Goal: Transaction & Acquisition: Purchase product/service

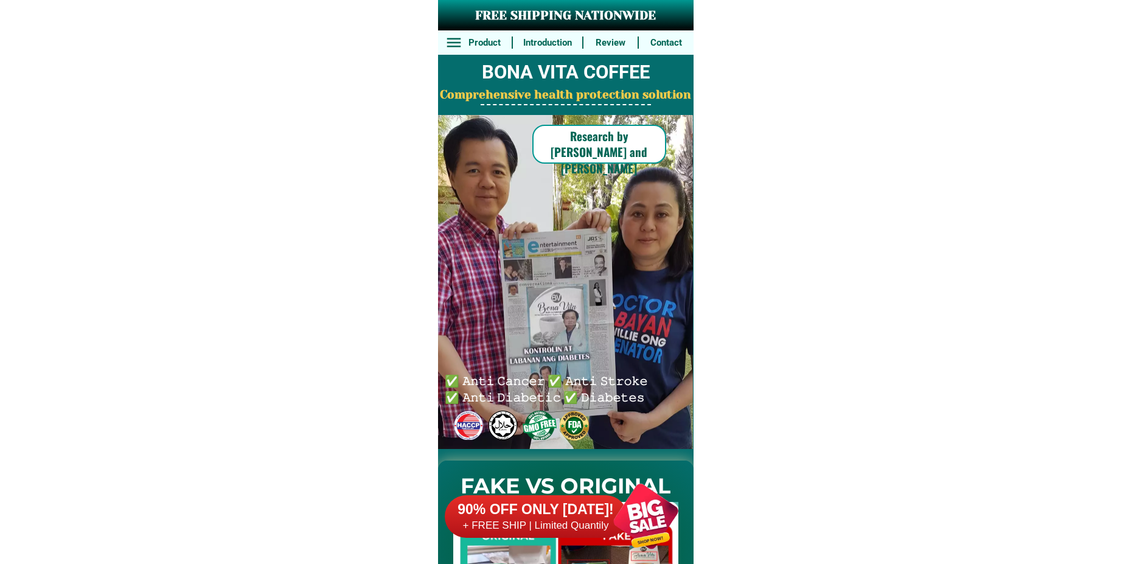
drag, startPoint x: 641, startPoint y: 521, endPoint x: 635, endPoint y: 520, distance: 6.8
click at [641, 522] on div at bounding box center [646, 516] width 96 height 96
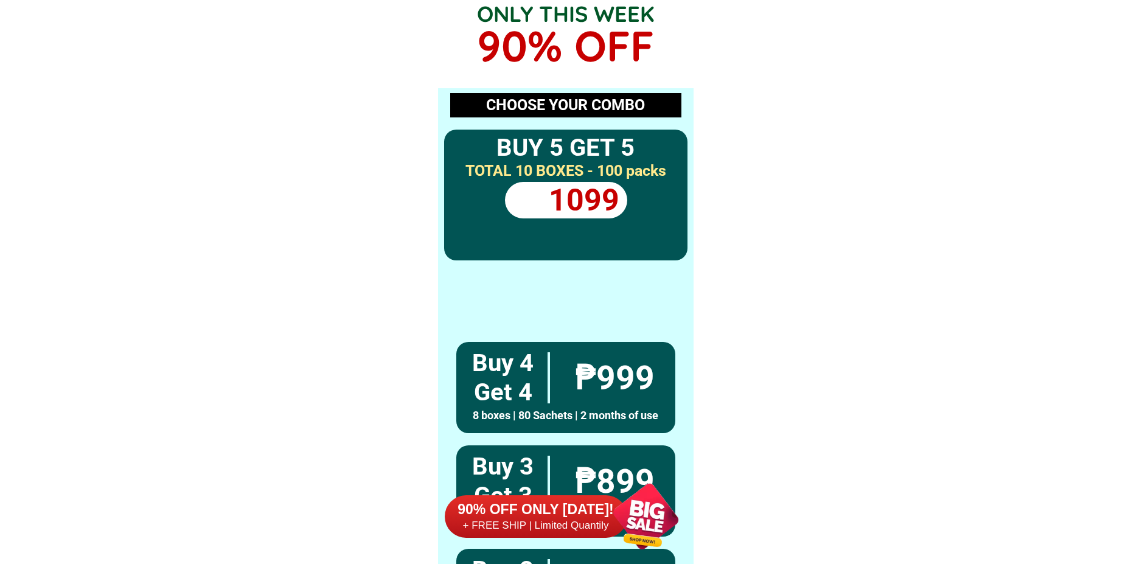
scroll to position [8948, 0]
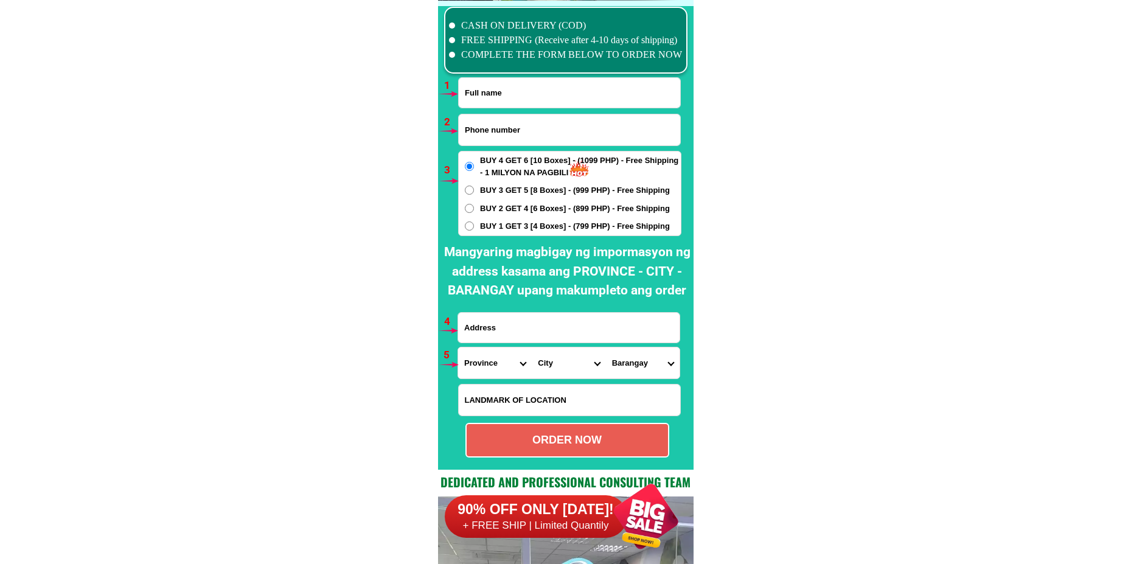
click at [572, 106] on input "Input full_name" at bounding box center [569, 93] width 221 height 30
paste input "[PERSON_NAME]"
type input "[PERSON_NAME]"
click at [508, 226] on span "BUY 1 GET 3 [4 Boxes] - (799 PHP) - Free Shipping" at bounding box center [575, 226] width 190 height 12
click at [474, 226] on input "BUY 1 GET 3 [4 Boxes] - (799 PHP) - Free Shipping" at bounding box center [469, 225] width 9 height 9
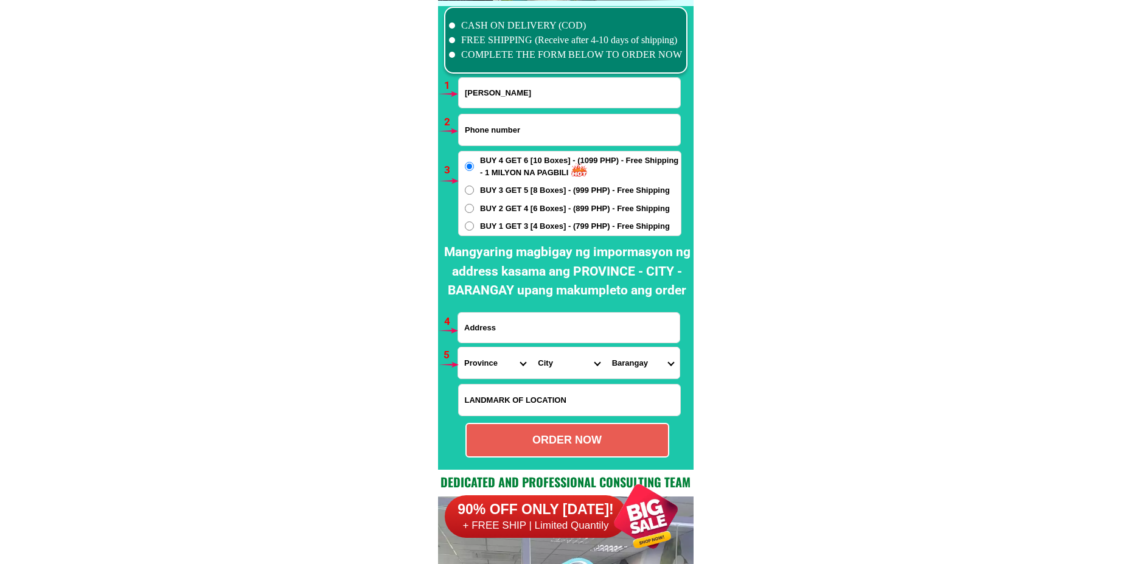
radio input "true"
click at [492, 120] on input "Input phone_number" at bounding box center [569, 129] width 221 height 31
paste input "Adriatico [GEOGRAPHIC_DATA][PERSON_NAME] zone 3"
type input "Adriatico [GEOGRAPHIC_DATA][PERSON_NAME] zone 3"
click at [497, 331] on input "Input address" at bounding box center [568, 328] width 221 height 30
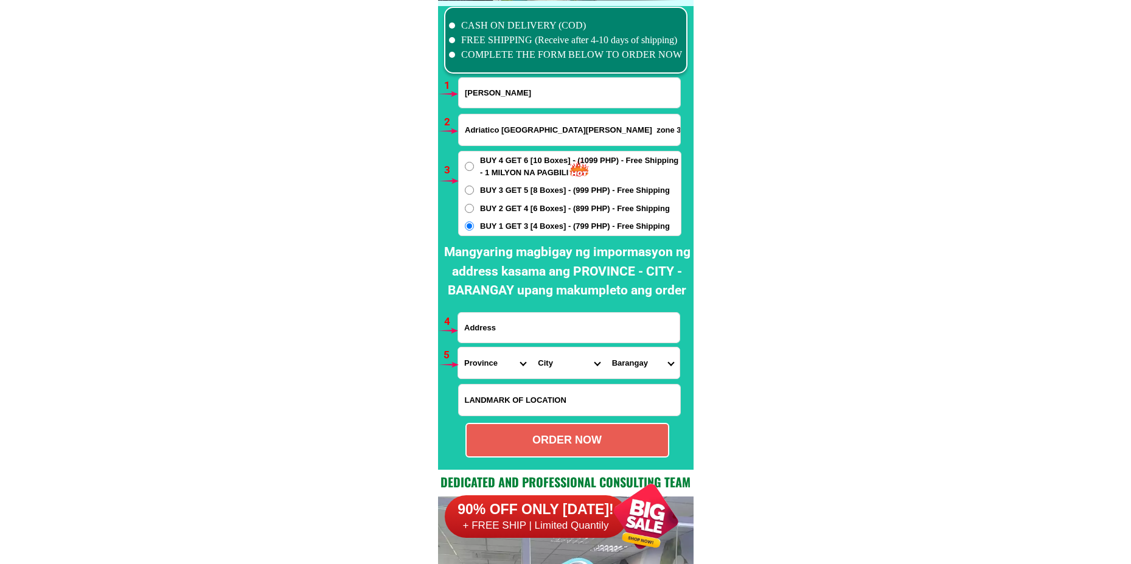
paste input "Adriatico [GEOGRAPHIC_DATA][PERSON_NAME] zone 3"
type input "Adriatico [GEOGRAPHIC_DATA][PERSON_NAME] zone 3"
click at [482, 368] on select "Province [GEOGRAPHIC_DATA] [GEOGRAPHIC_DATA][PERSON_NAME][GEOGRAPHIC_DATA][GEOG…" at bounding box center [495, 362] width 74 height 31
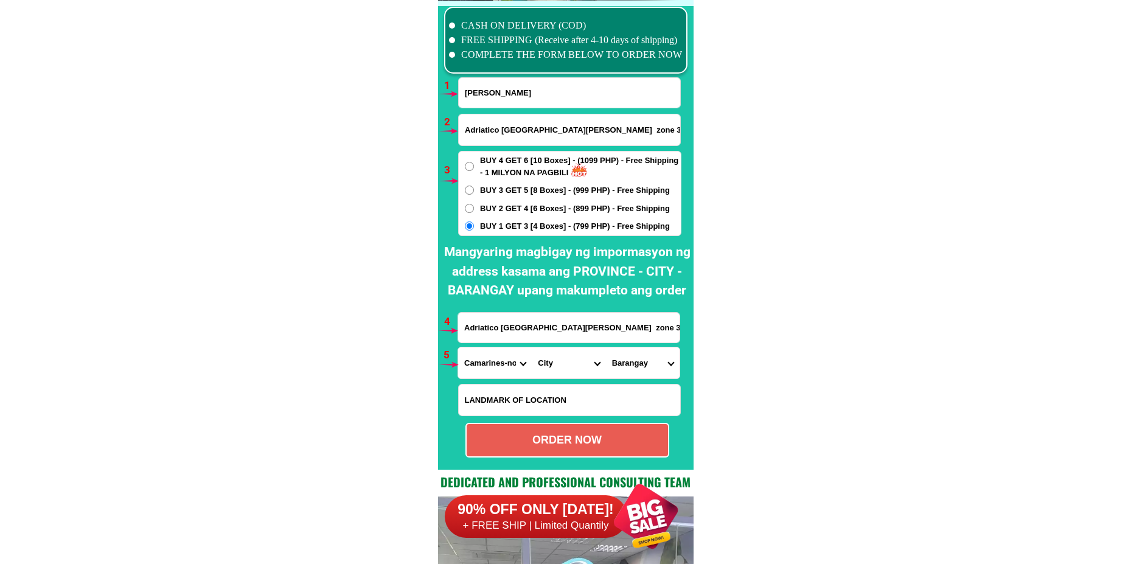
click at [458, 347] on select "Province [GEOGRAPHIC_DATA] [GEOGRAPHIC_DATA][PERSON_NAME][GEOGRAPHIC_DATA][GEOG…" at bounding box center [495, 362] width 74 height 31
click at [489, 373] on select "Province [GEOGRAPHIC_DATA] [GEOGRAPHIC_DATA][PERSON_NAME][GEOGRAPHIC_DATA][GEOG…" at bounding box center [495, 362] width 74 height 31
select select "63_374"
click at [458, 347] on select "Province [GEOGRAPHIC_DATA] [GEOGRAPHIC_DATA][PERSON_NAME][GEOGRAPHIC_DATA][GEOG…" at bounding box center [495, 362] width 74 height 31
drag, startPoint x: 564, startPoint y: 361, endPoint x: 566, endPoint y: 348, distance: 13.5
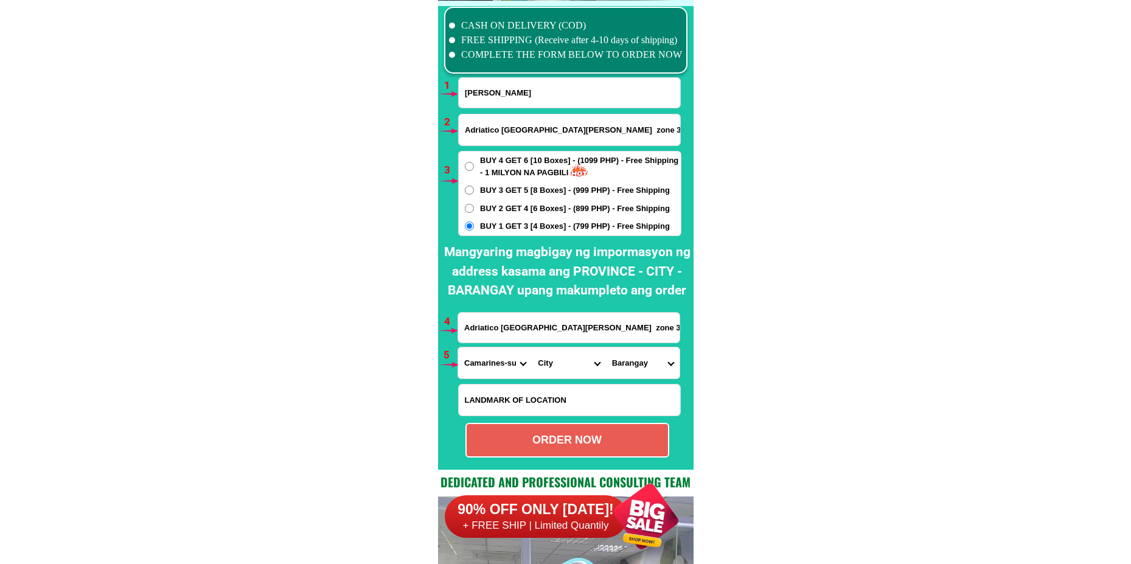
click at [563, 362] on select "City Baao Balatan [PERSON_NAME] Buhi [PERSON_NAME][GEOGRAPHIC_DATA] [GEOGRAPHIC…" at bounding box center [569, 362] width 74 height 31
select select "63_3743841"
click at [532, 347] on select "City Baao Balatan [PERSON_NAME] Buhi [PERSON_NAME][GEOGRAPHIC_DATA] [GEOGRAPHIC…" at bounding box center [569, 362] width 74 height 31
click at [635, 369] on select "Barangay Agdangan Agdangan pob. ([GEOGRAPHIC_DATA]) Antipolo [PERSON_NAME] ([GE…" at bounding box center [643, 362] width 74 height 31
select select "63_37438418959"
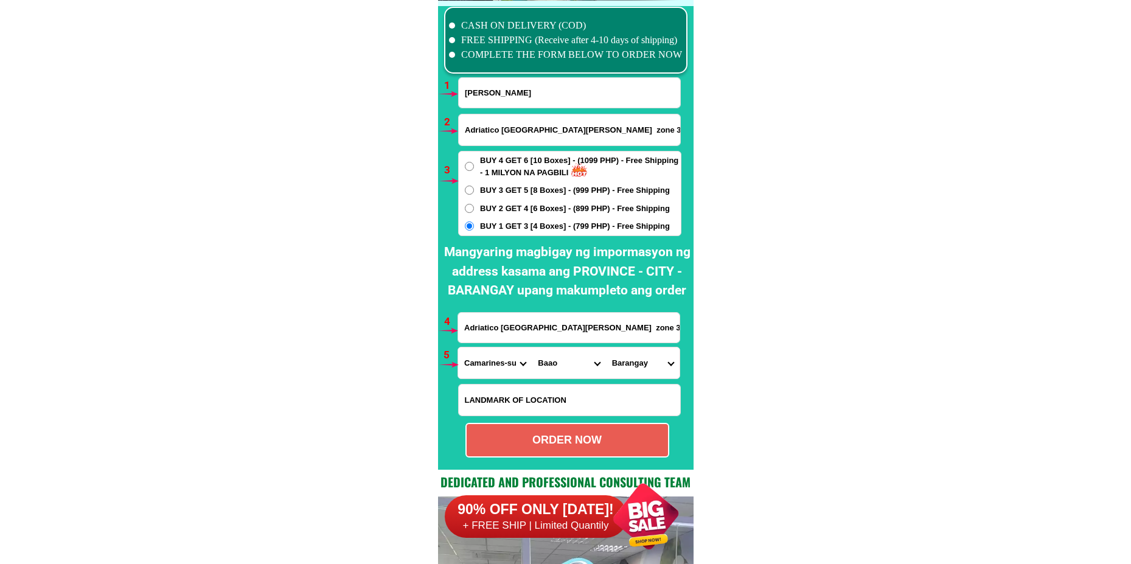
click at [606, 347] on select "Barangay Agdangan Agdangan pob. ([GEOGRAPHIC_DATA]) Antipolo [PERSON_NAME] ([GE…" at bounding box center [643, 362] width 74 height 31
click at [608, 436] on div "ORDER NOW" at bounding box center [567, 440] width 201 height 16
radio input "true"
drag, startPoint x: 663, startPoint y: 128, endPoint x: 302, endPoint y: 151, distance: 360.9
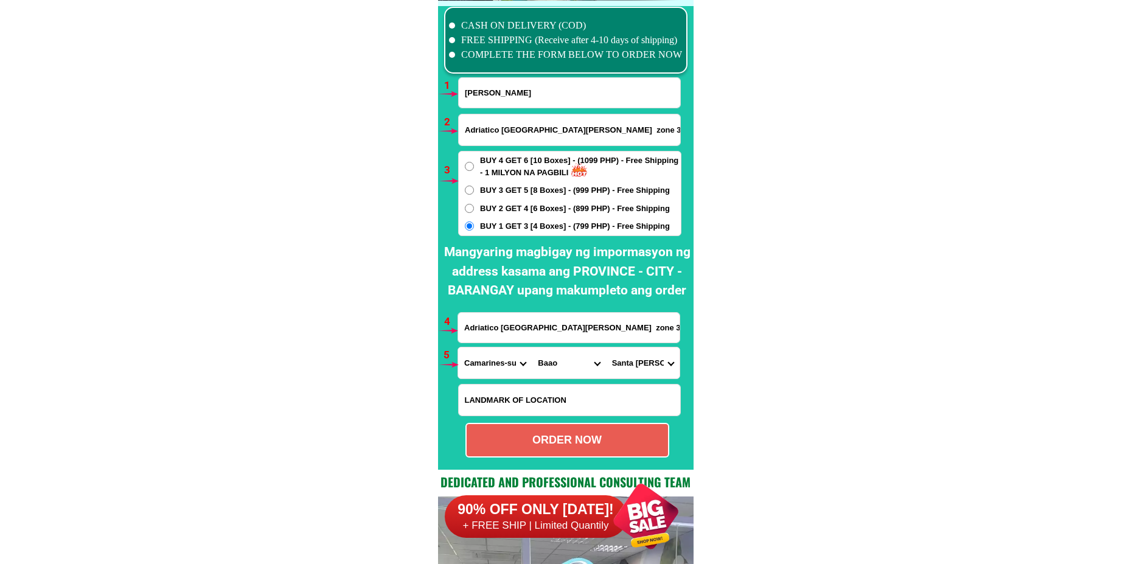
paste input "09625106364"
click at [628, 434] on div "ORDER NOW" at bounding box center [567, 440] width 201 height 16
type input "09625106364"
radio input "true"
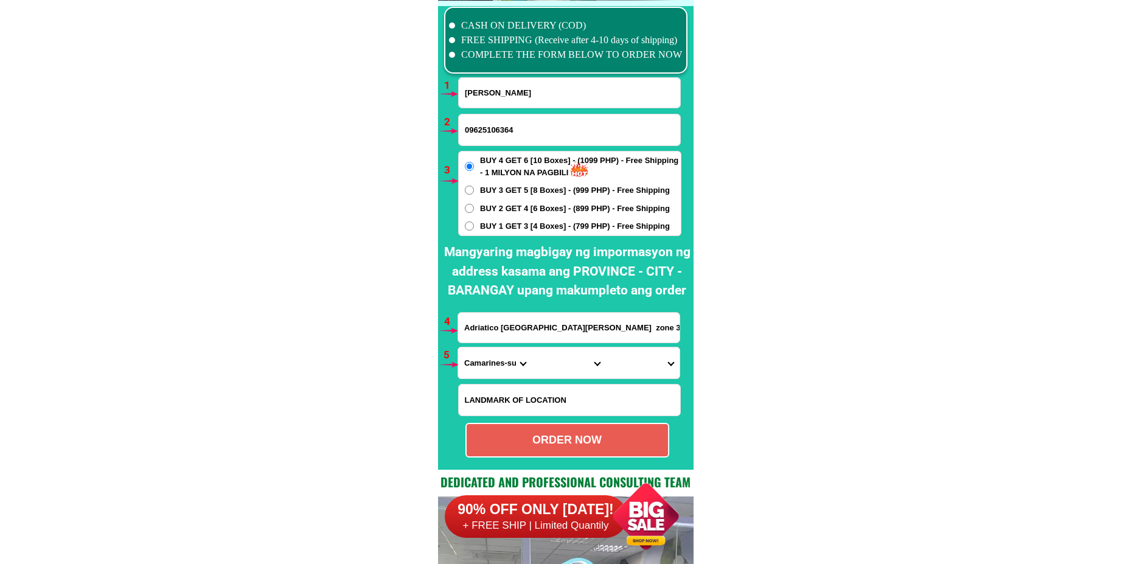
click at [510, 86] on input "[PERSON_NAME]" at bounding box center [569, 93] width 221 height 30
paste input "Ang Galing"
type input "Ang Galing"
click at [476, 133] on input "09625106364" at bounding box center [569, 129] width 221 height 31
paste input "09682696226"
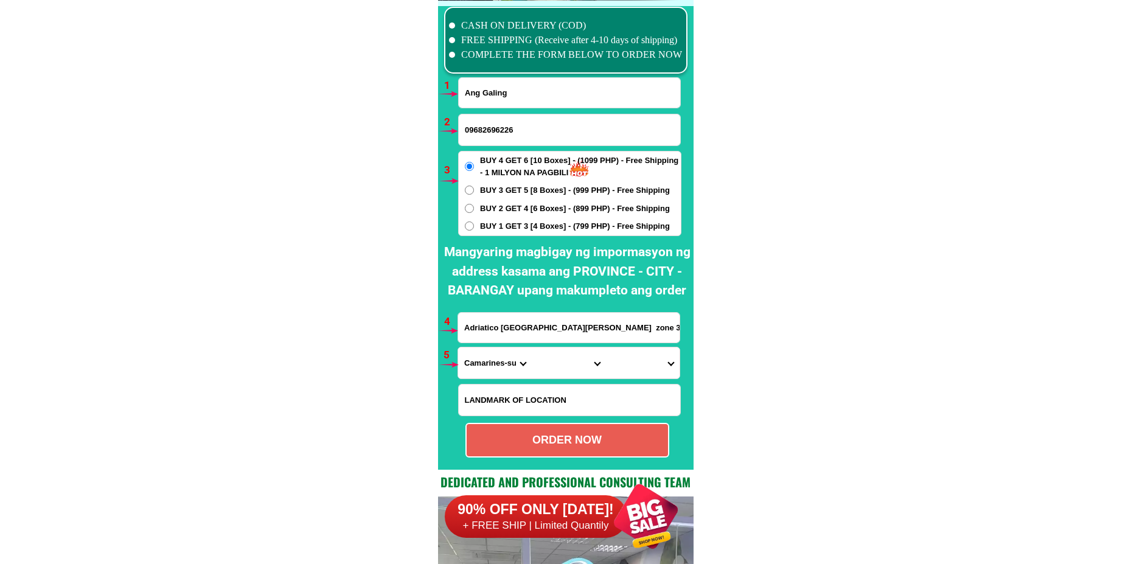
type input "09682696226"
click at [488, 332] on input "Adriatico [GEOGRAPHIC_DATA][PERSON_NAME] zone 3" at bounding box center [568, 328] width 221 height 30
paste input "[PERSON_NAME] poblation tadian muontaine provinces"
type input "[PERSON_NAME] poblation tadian muontaine provinces"
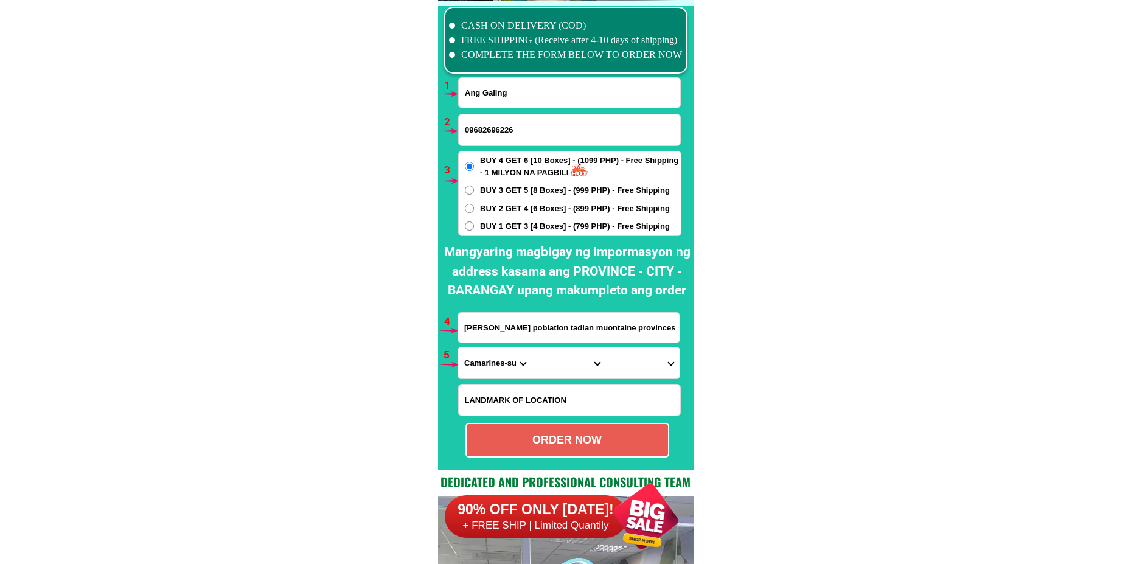
scroll to position [0, 0]
click at [510, 364] on select "Province [GEOGRAPHIC_DATA] [GEOGRAPHIC_DATA][PERSON_NAME][GEOGRAPHIC_DATA][GEOG…" at bounding box center [495, 362] width 74 height 31
select select "63_464"
click at [458, 347] on select "Province [GEOGRAPHIC_DATA] [GEOGRAPHIC_DATA][PERSON_NAME][GEOGRAPHIC_DATA][GEOG…" at bounding box center [495, 362] width 74 height 31
drag, startPoint x: 546, startPoint y: 367, endPoint x: 565, endPoint y: 331, distance: 40.3
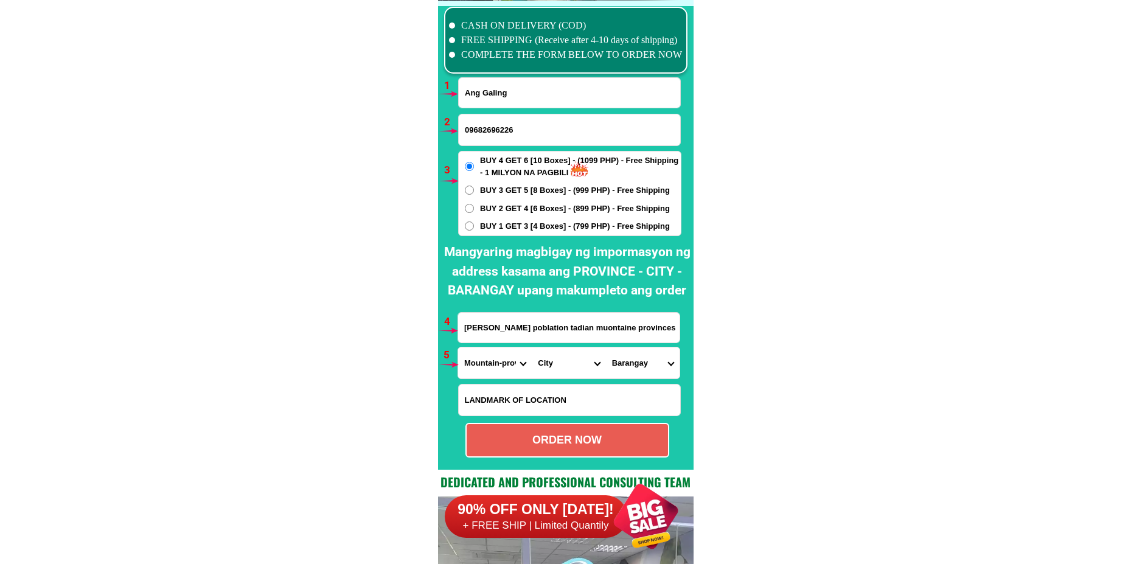
click at [546, 366] on select "City [PERSON_NAME][GEOGRAPHIC_DATA]-province-[GEOGRAPHIC_DATA][PERSON_NAME][GEO…" at bounding box center [569, 362] width 74 height 31
select select "63_4649659"
click at [532, 347] on select "City [PERSON_NAME][GEOGRAPHIC_DATA]-province-[GEOGRAPHIC_DATA][PERSON_NAME][GEO…" at bounding box center [569, 362] width 74 height 31
click at [619, 361] on select "Barangay Balaoa Banaao Bantey Batayan Bunga Cadad-anan Cagubatan [PERSON_NAME] …" at bounding box center [643, 362] width 74 height 31
select select "63_46496593274"
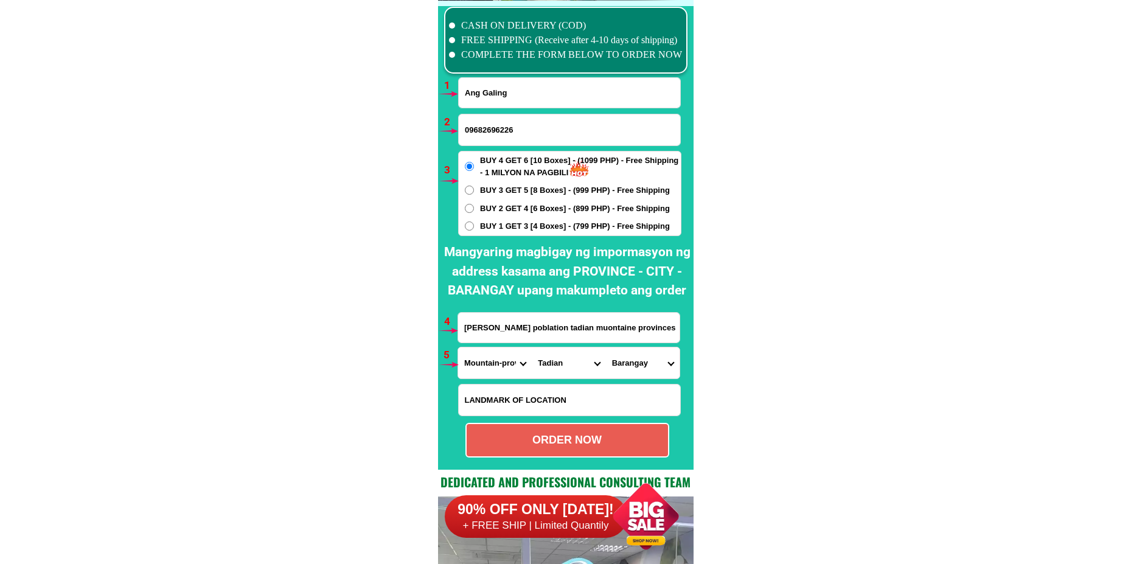
click at [606, 347] on select "Barangay Balaoa Banaao Bantey Batayan Bunga Cadad-anan Cagubatan [PERSON_NAME] …" at bounding box center [643, 362] width 74 height 31
click at [569, 431] on div "ORDER NOW" at bounding box center [567, 440] width 204 height 35
type input "09682696226"
radio input "true"
click at [592, 81] on input "Ang Galing" at bounding box center [569, 93] width 221 height 30
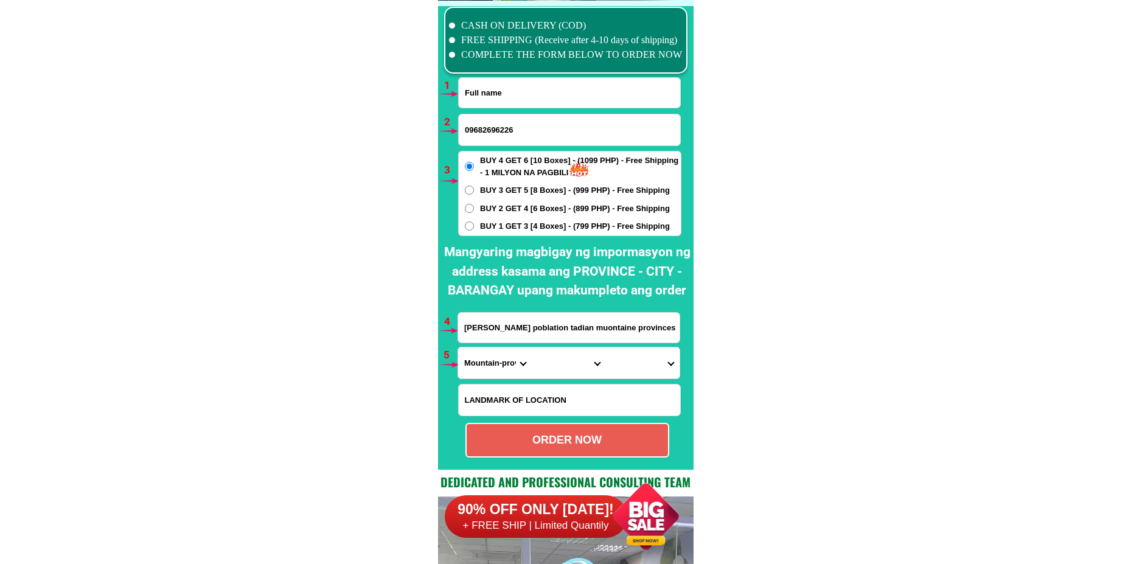
paste input "Fe Griba"
type input "Fe Griba"
click at [498, 140] on input "09682696226" at bounding box center [569, 129] width 221 height 31
paste input "0948 359 2558"
click at [486, 130] on input "0948 359 2558" at bounding box center [569, 129] width 221 height 31
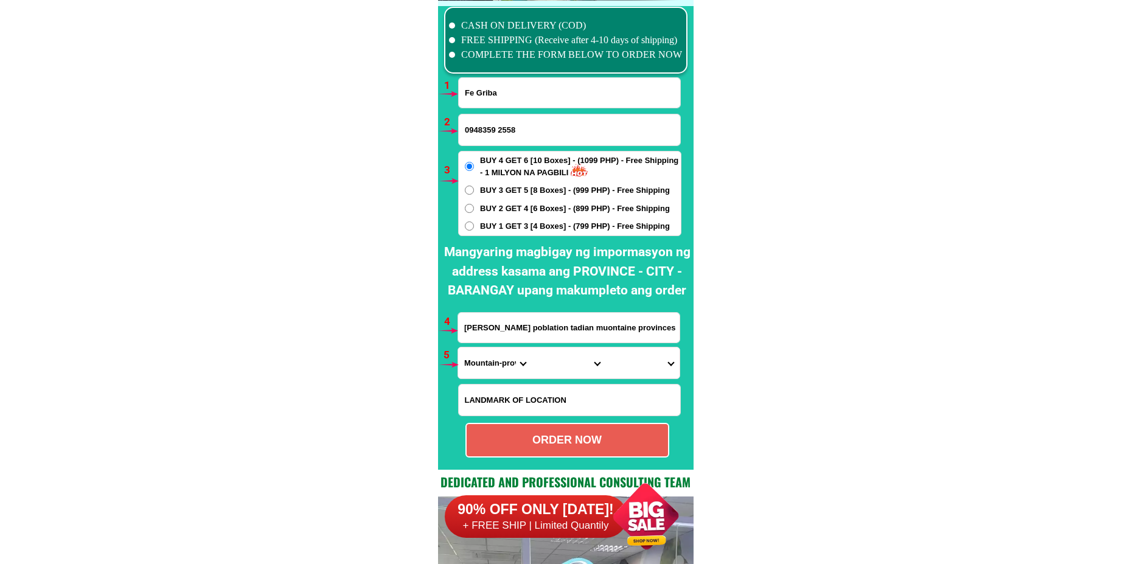
click at [498, 128] on input "0948359 2558" at bounding box center [569, 129] width 221 height 31
type input "09483592558"
click at [496, 224] on span "BUY 1 GET 3 [4 Boxes] - (799 PHP) - Free Shipping" at bounding box center [575, 226] width 190 height 12
click at [474, 224] on input "BUY 1 GET 3 [4 Boxes] - (799 PHP) - Free Shipping" at bounding box center [469, 225] width 9 height 9
radio input "true"
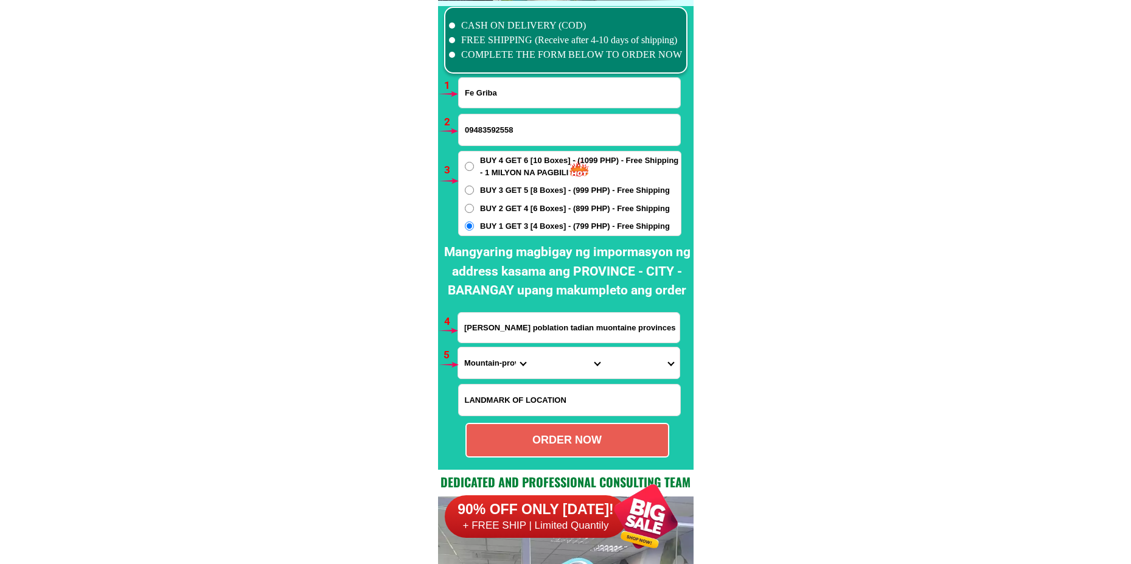
click at [512, 334] on input "[PERSON_NAME] poblation tadian muontaine provinces" at bounding box center [568, 328] width 221 height 30
paste input "address ko BLK22 [GEOGRAPHIC_DATA] Brgy F [PERSON_NAME] G M A Cavite"
type input "address ko BLK22 [GEOGRAPHIC_DATA] Brgy F [PERSON_NAME] G M A Cavite"
drag, startPoint x: 470, startPoint y: 374, endPoint x: 472, endPoint y: 360, distance: 14.1
click at [470, 372] on select "Province [GEOGRAPHIC_DATA] [GEOGRAPHIC_DATA][PERSON_NAME][GEOGRAPHIC_DATA][GEOG…" at bounding box center [495, 362] width 74 height 31
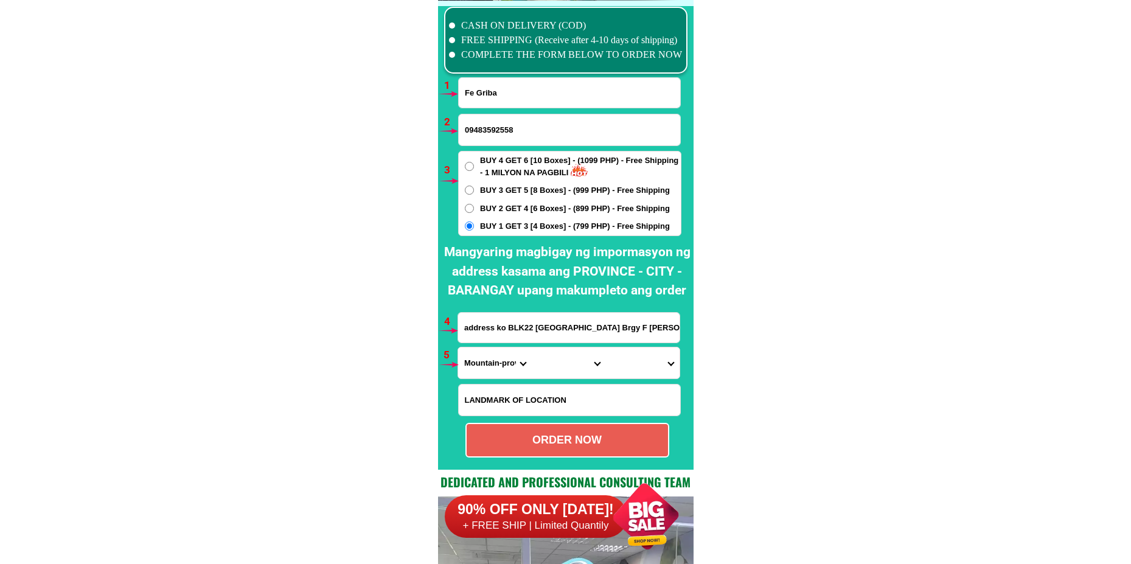
select select "63_826"
click at [458, 347] on select "Province [GEOGRAPHIC_DATA] [GEOGRAPHIC_DATA][PERSON_NAME][GEOGRAPHIC_DATA][GEOG…" at bounding box center [495, 362] width 74 height 31
click at [554, 363] on select "City [PERSON_NAME] [PERSON_NAME] [GEOGRAPHIC_DATA]-city [GEOGRAPHIC_DATA]-[GEOG…" at bounding box center [569, 362] width 74 height 31
click at [532, 347] on select "City [PERSON_NAME] [PERSON_NAME] [GEOGRAPHIC_DATA]-city [GEOGRAPHIC_DATA]-[GEOG…" at bounding box center [569, 362] width 74 height 31
click at [588, 367] on select "City [PERSON_NAME] [PERSON_NAME] [GEOGRAPHIC_DATA]-city [GEOGRAPHIC_DATA]-[GEOG…" at bounding box center [569, 362] width 74 height 31
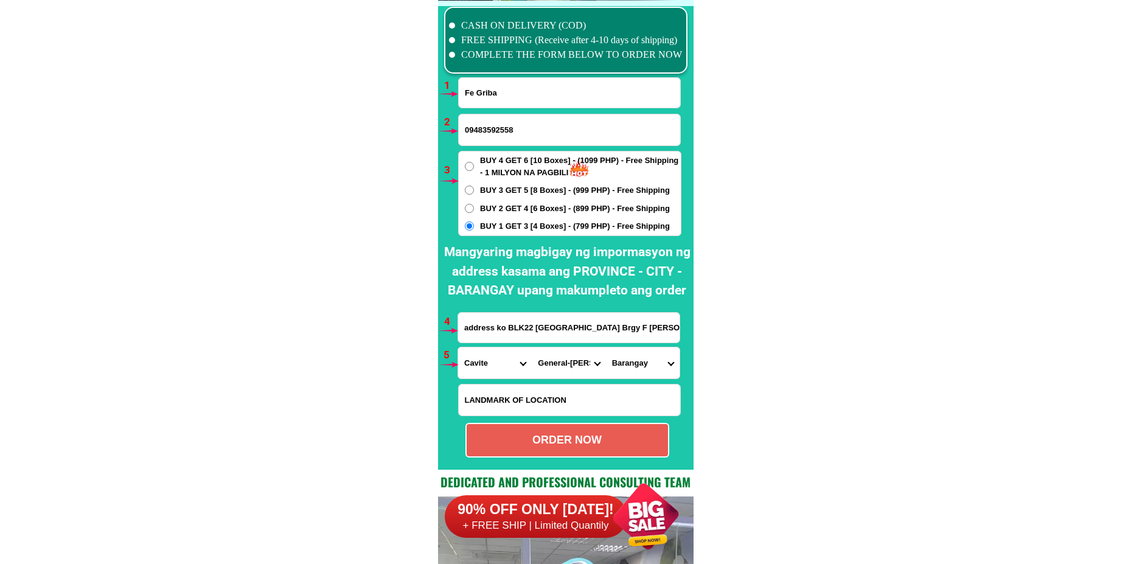
select select "63_8266429"
click at [532, 347] on select "City [PERSON_NAME] [PERSON_NAME] [GEOGRAPHIC_DATA]-city [GEOGRAPHIC_DATA]-[GEOG…" at bounding box center [569, 362] width 74 height 31
click at [636, 363] on select "[GEOGRAPHIC_DATA][PERSON_NAME][PERSON_NAME] (area i) [GEOGRAPHIC_DATA] [GEOGRAP…" at bounding box center [643, 362] width 74 height 31
select select "63_82664295269"
click at [606, 347] on select "[GEOGRAPHIC_DATA][PERSON_NAME][PERSON_NAME] (area i) [GEOGRAPHIC_DATA] [GEOGRAP…" at bounding box center [643, 362] width 74 height 31
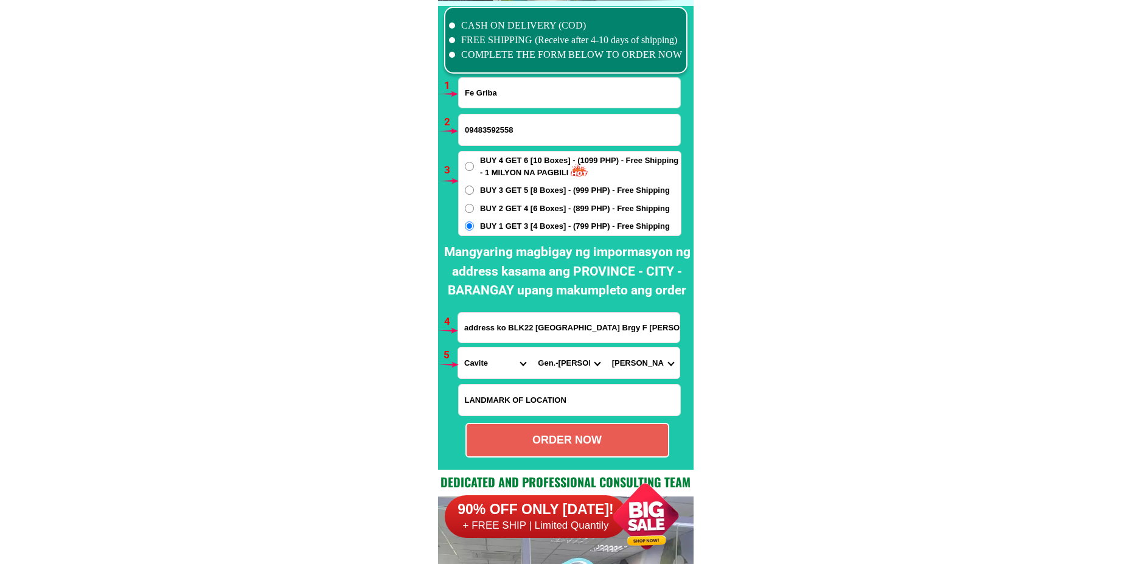
click at [572, 447] on div "ORDER NOW" at bounding box center [567, 440] width 201 height 16
radio input "true"
